Goal: Information Seeking & Learning: Learn about a topic

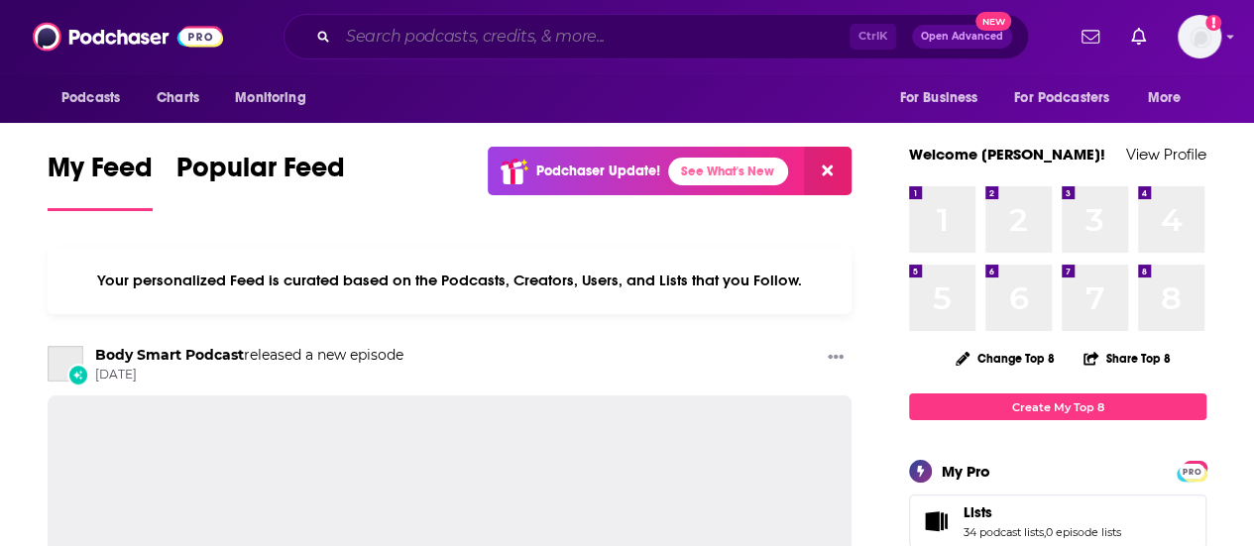
click at [565, 36] on input "Search podcasts, credits, & more..." at bounding box center [594, 37] width 512 height 32
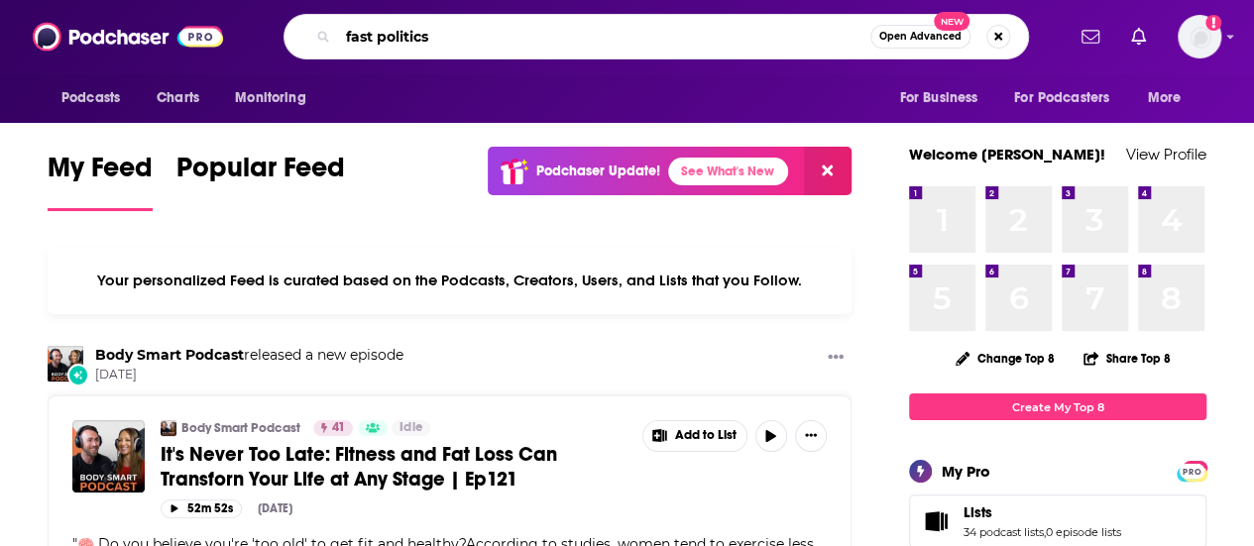
type input "fast politics"
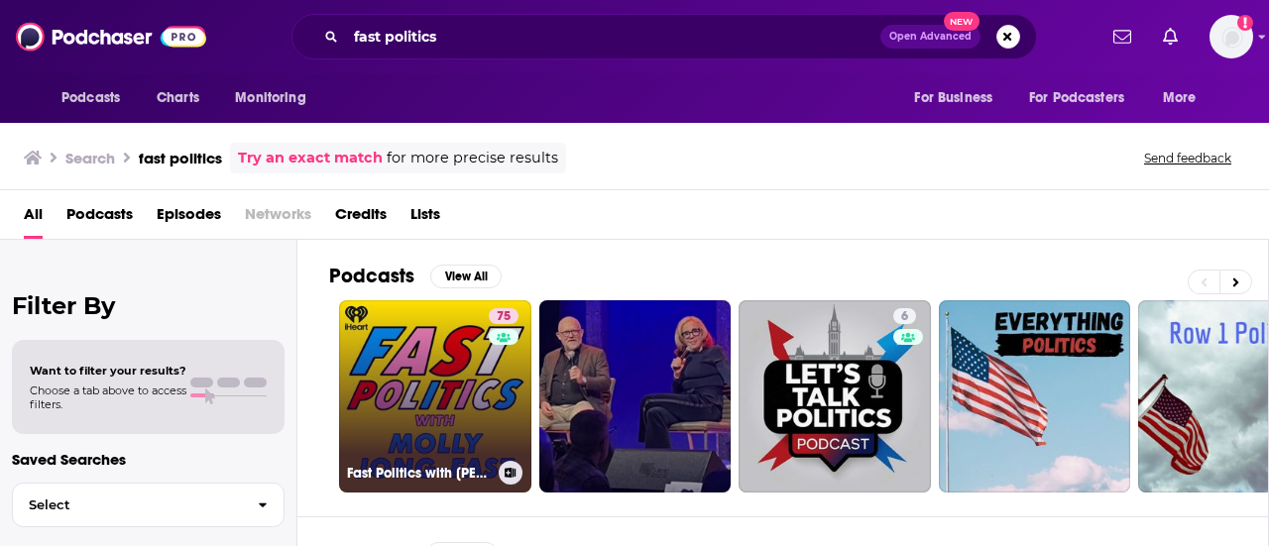
click at [462, 335] on link "75 Fast Politics with [PERSON_NAME]" at bounding box center [435, 396] width 192 height 192
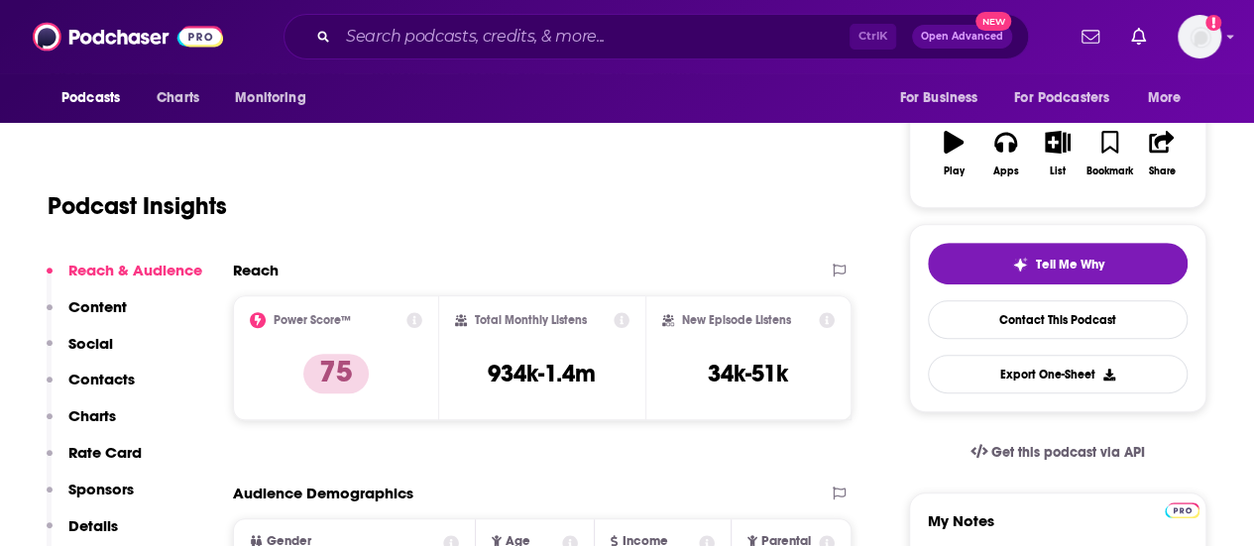
scroll to position [81, 0]
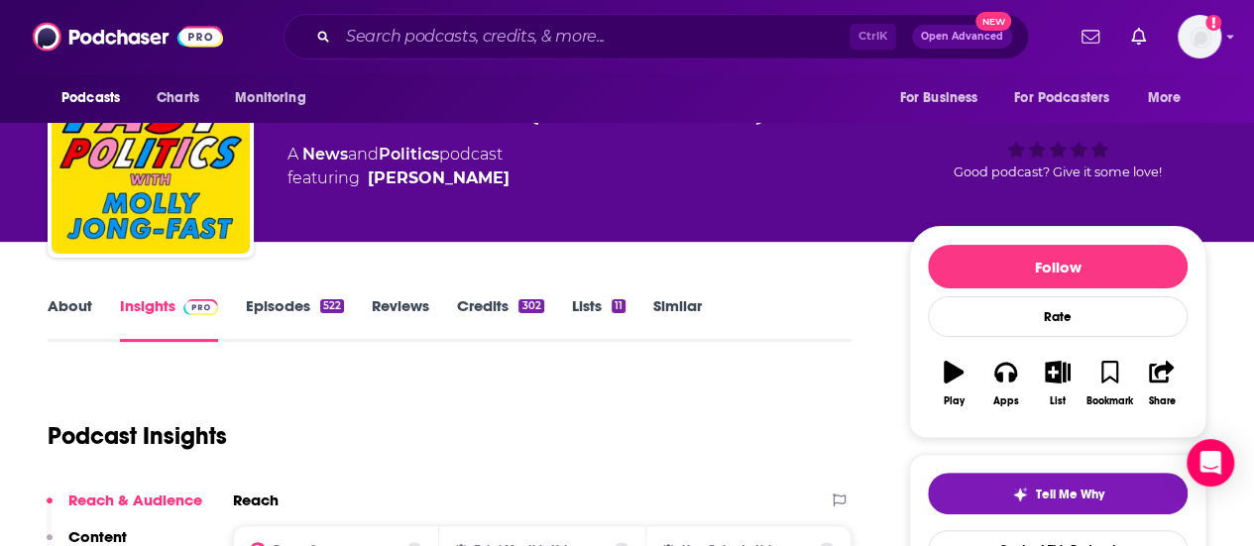
click at [328, 312] on div "522" at bounding box center [332, 306] width 24 height 14
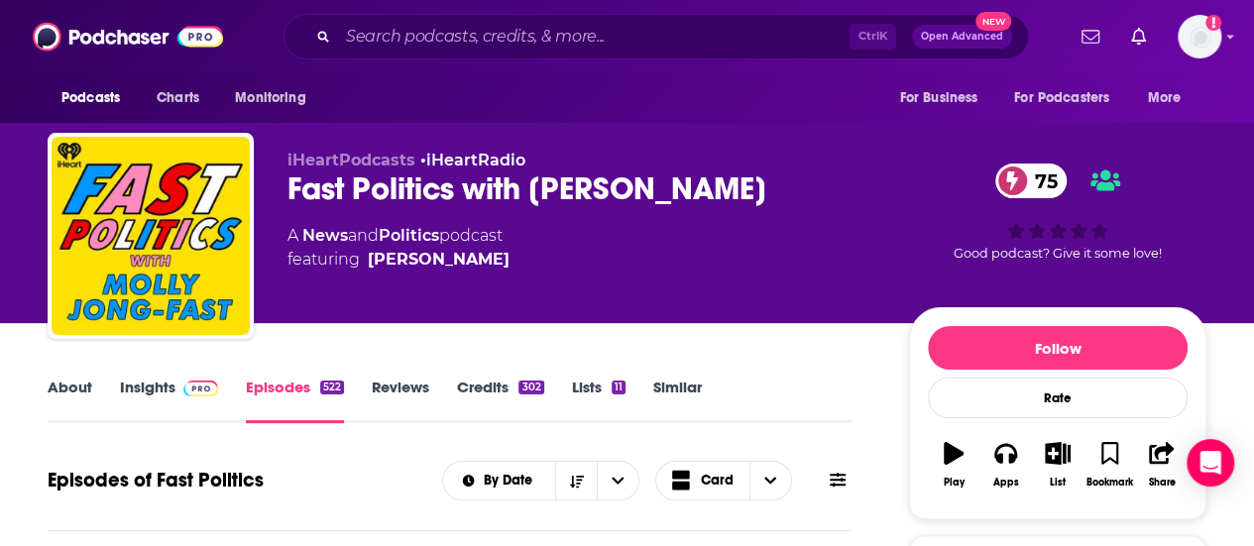
click at [73, 384] on link "About" at bounding box center [70, 401] width 45 height 46
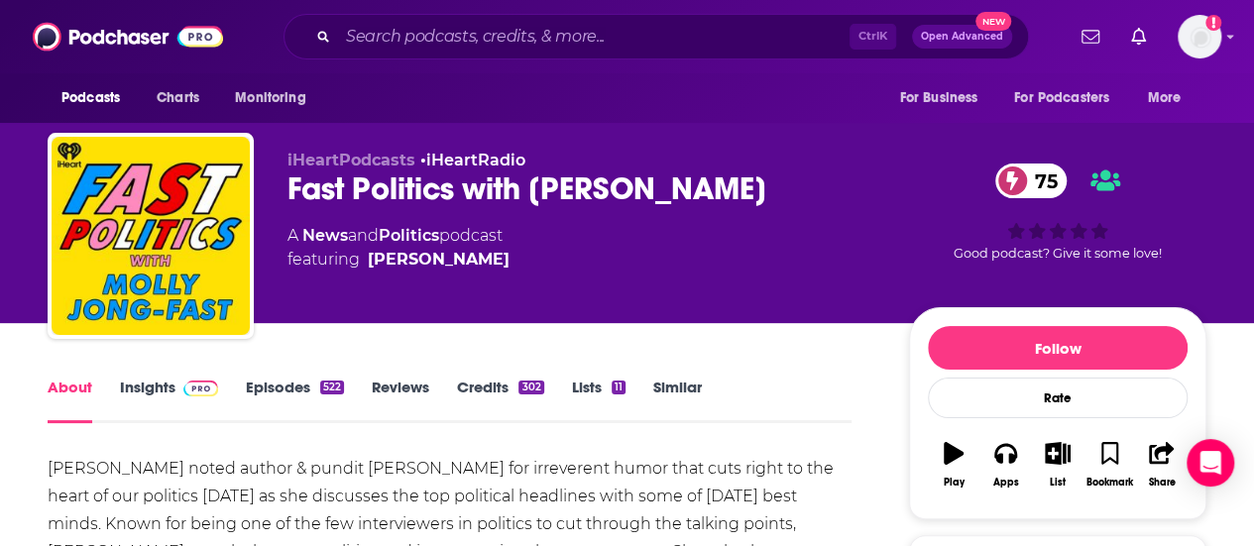
click at [109, 487] on div "[PERSON_NAME] noted author & pundit [PERSON_NAME] for irreverent humor that cut…" at bounding box center [450, 552] width 804 height 194
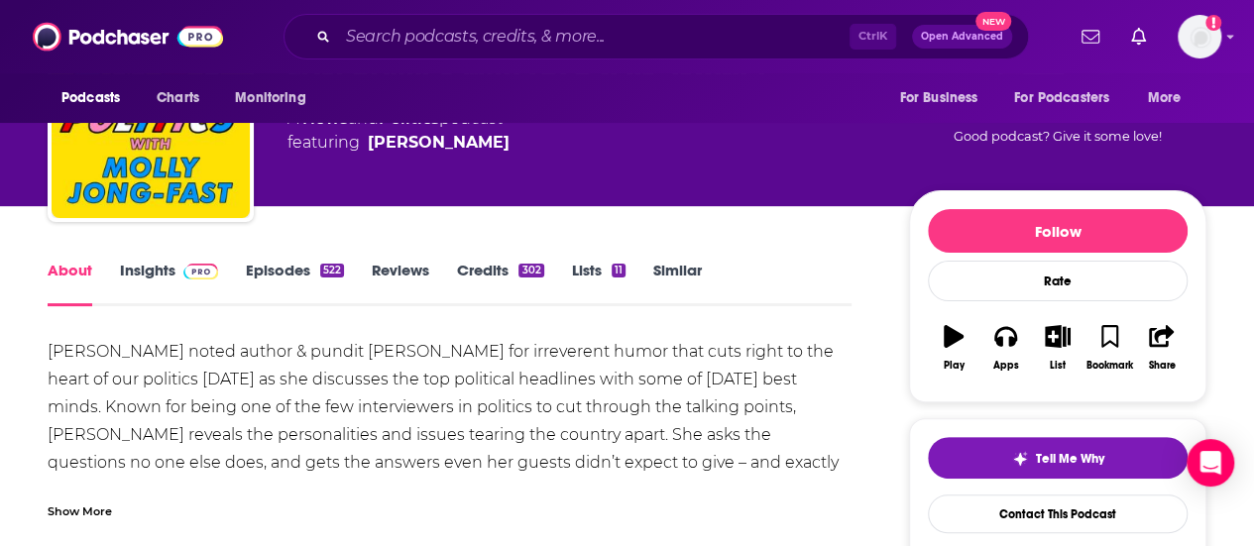
scroll to position [119, 0]
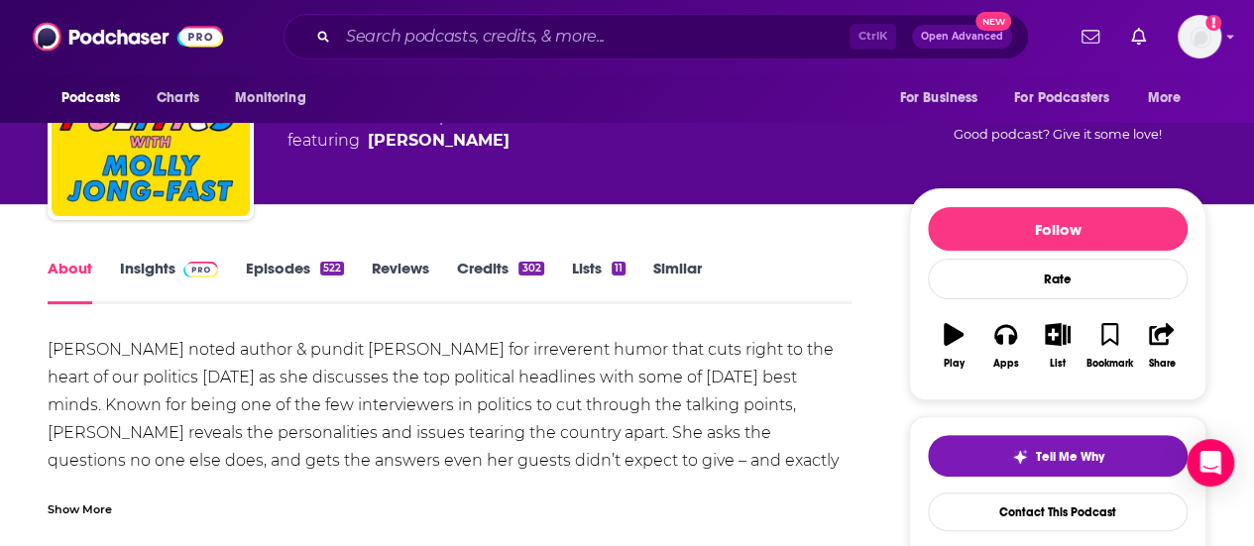
click at [276, 277] on link "Episodes 522" at bounding box center [295, 282] width 98 height 46
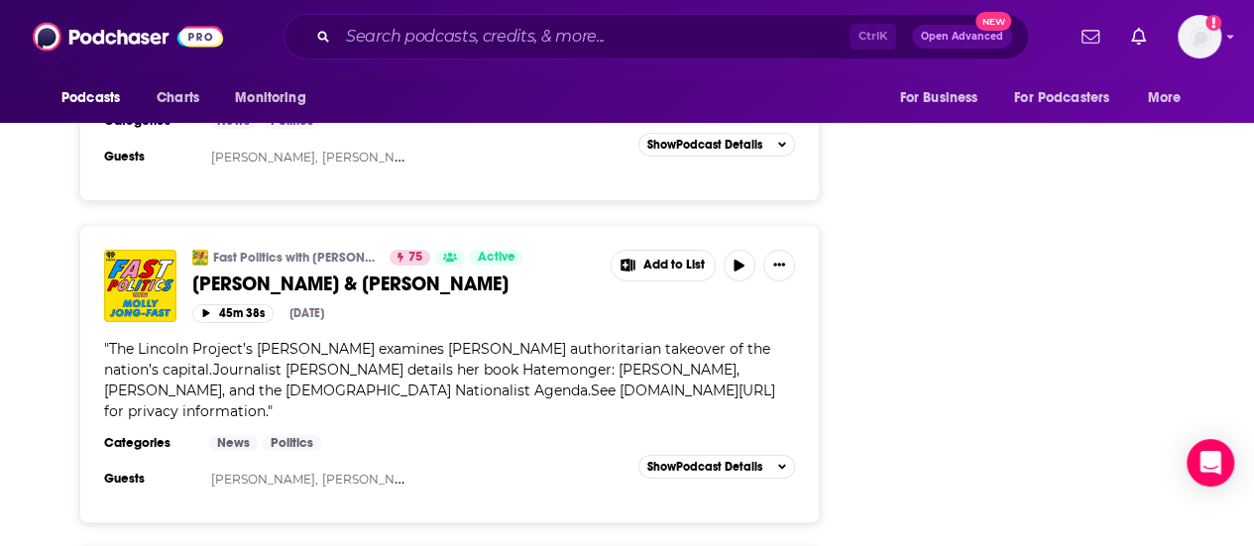
scroll to position [3373, 0]
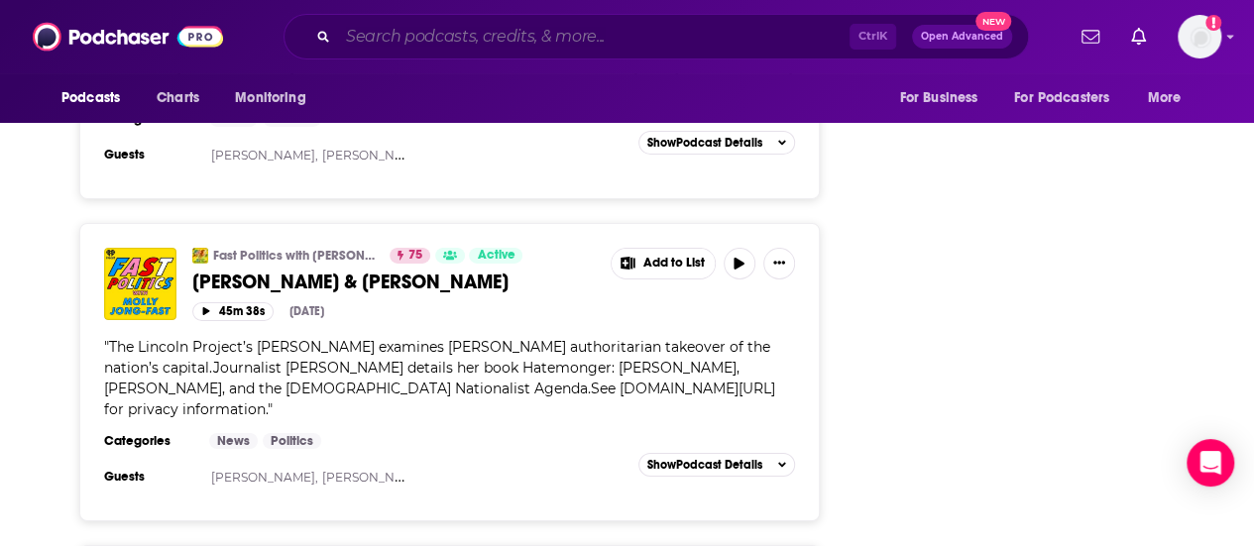
click at [405, 39] on input "Search podcasts, credits, & more..." at bounding box center [594, 37] width 512 height 32
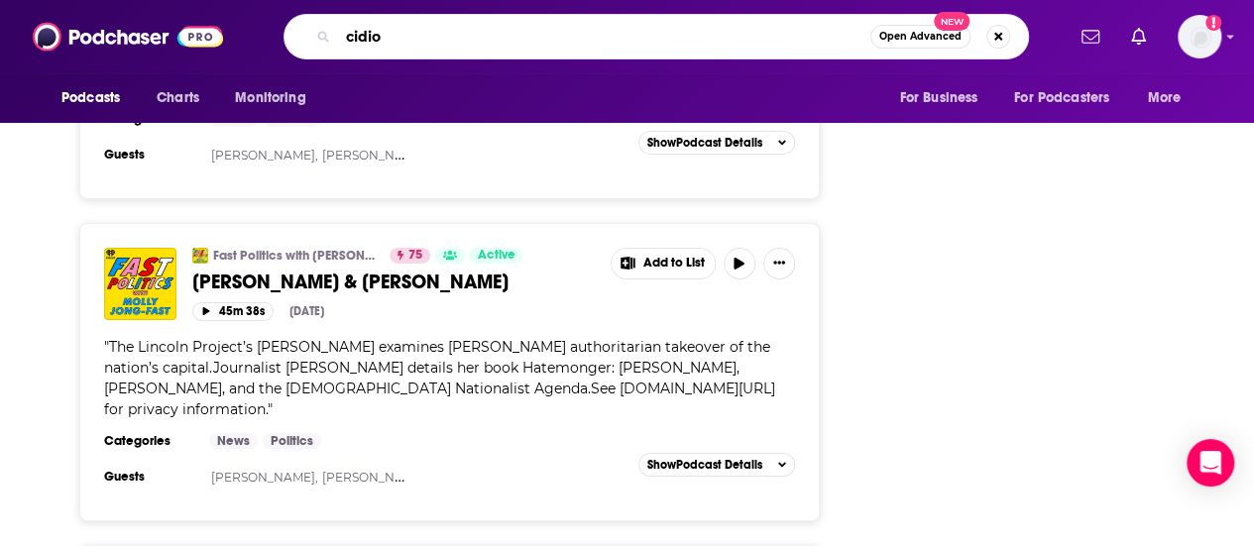
type input "cidiot"
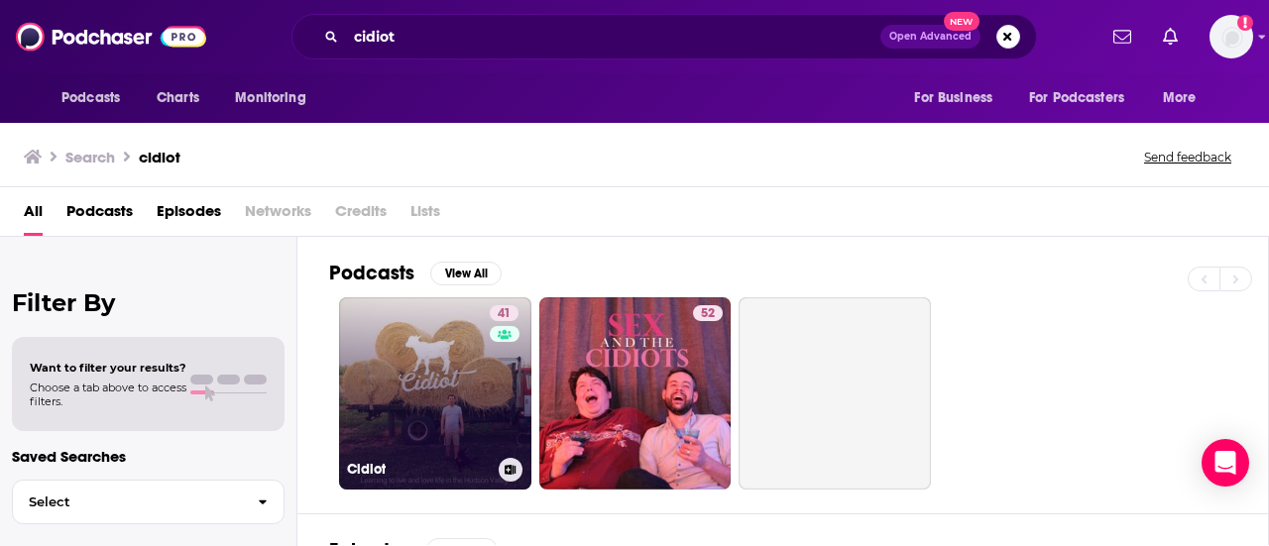
click at [430, 381] on link "41 Cidiot" at bounding box center [435, 393] width 192 height 192
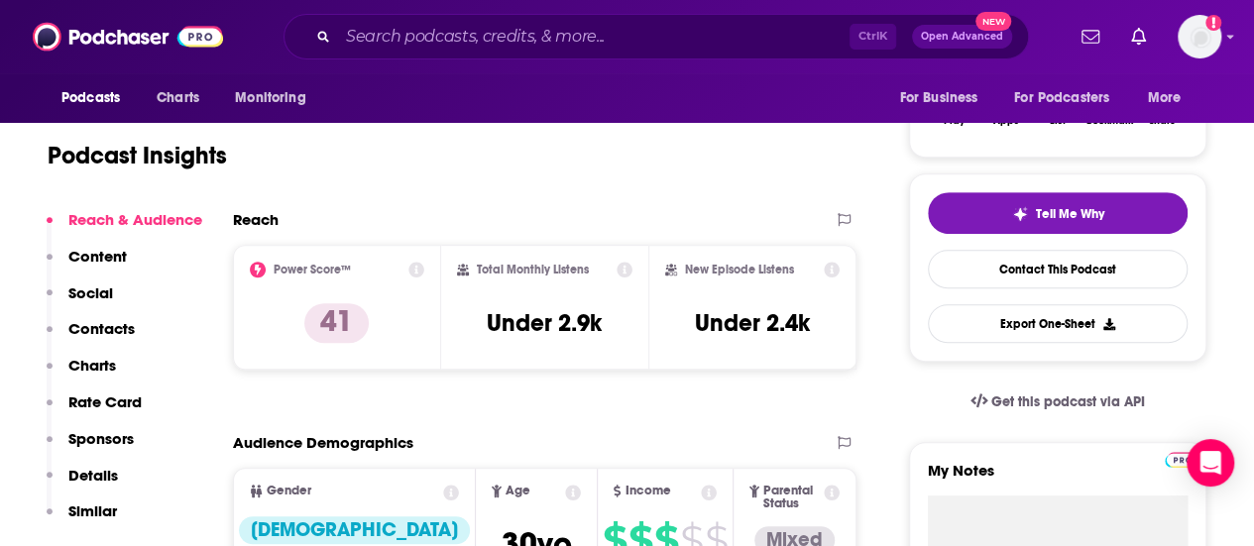
scroll to position [359, 0]
